Goal: Task Accomplishment & Management: Complete application form

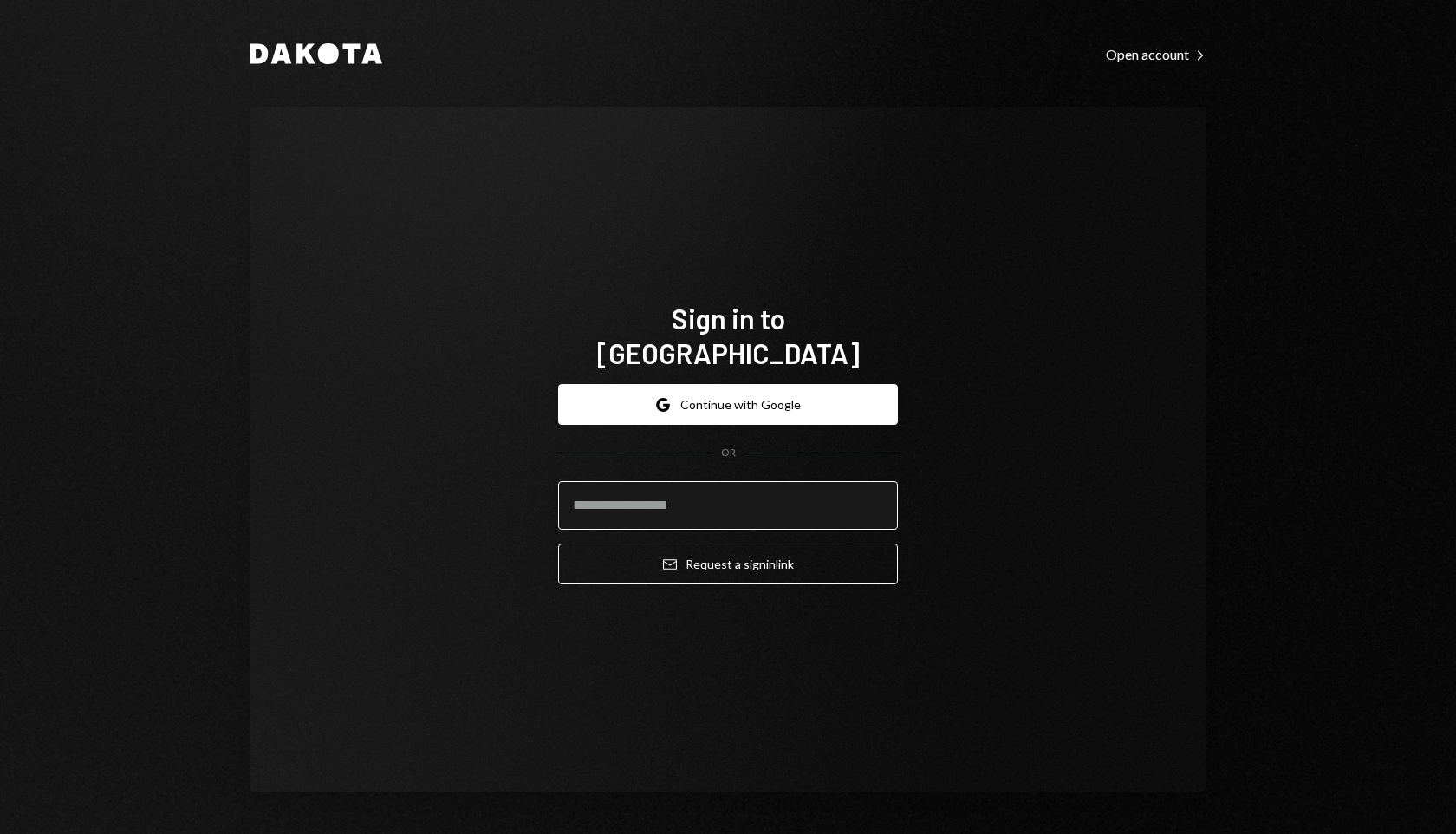
click at [726, 486] on input "email" at bounding box center [728, 505] width 340 height 48
type input "**********"
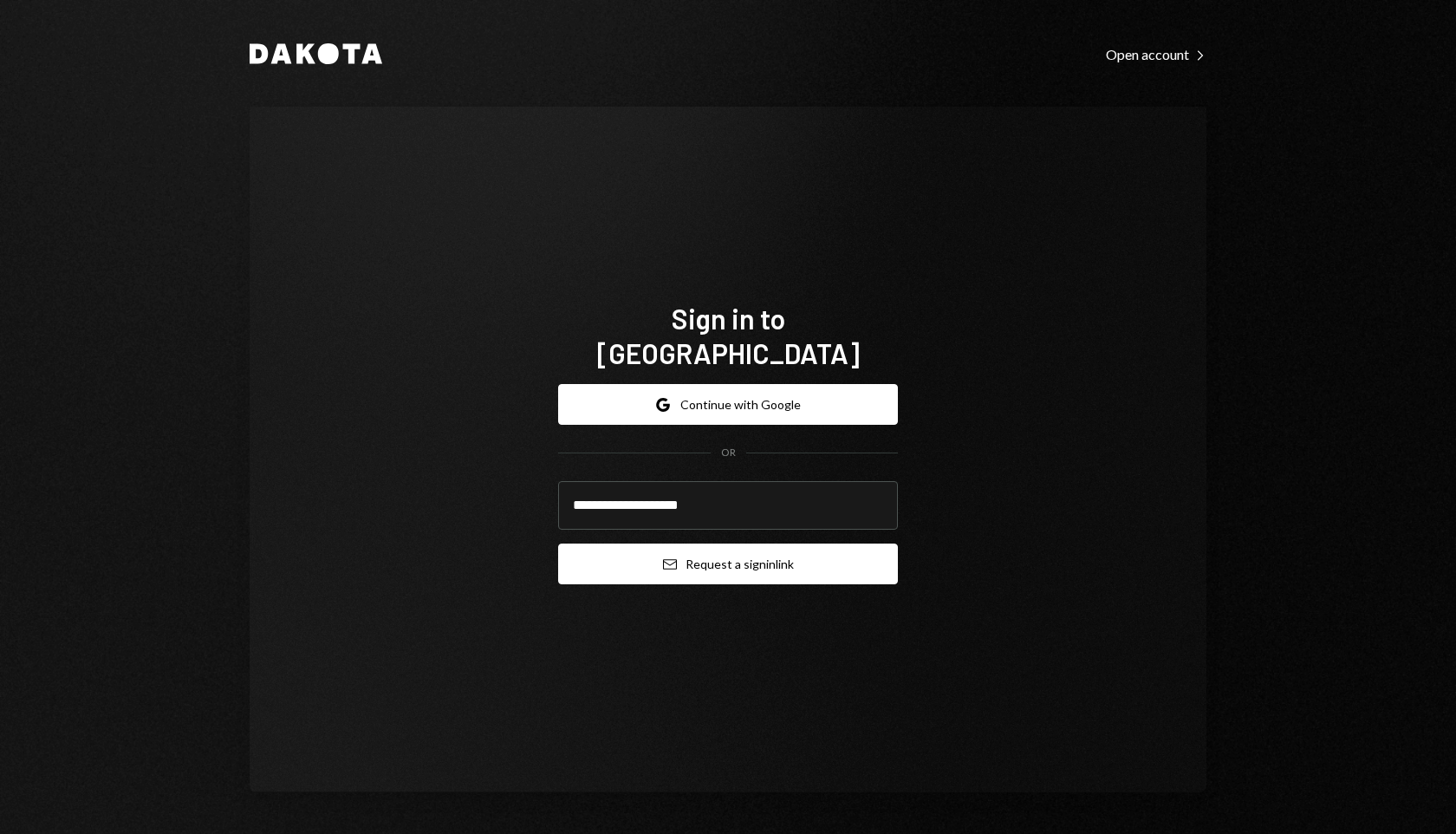
click at [693, 559] on button "Email Request a sign in link" at bounding box center [728, 564] width 340 height 41
